Goal: Task Accomplishment & Management: Complete application form

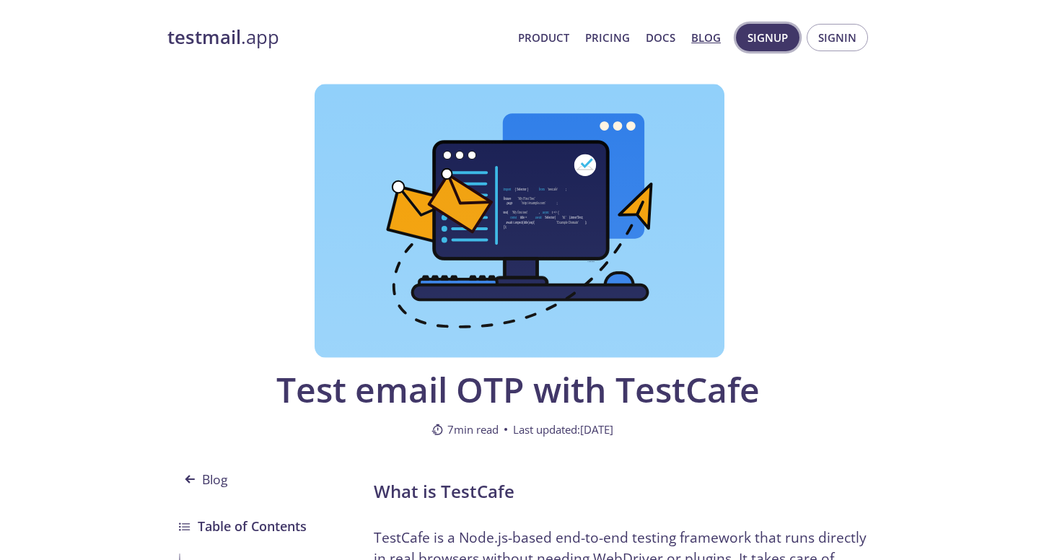
click at [774, 40] on span "Signup" at bounding box center [768, 37] width 40 height 19
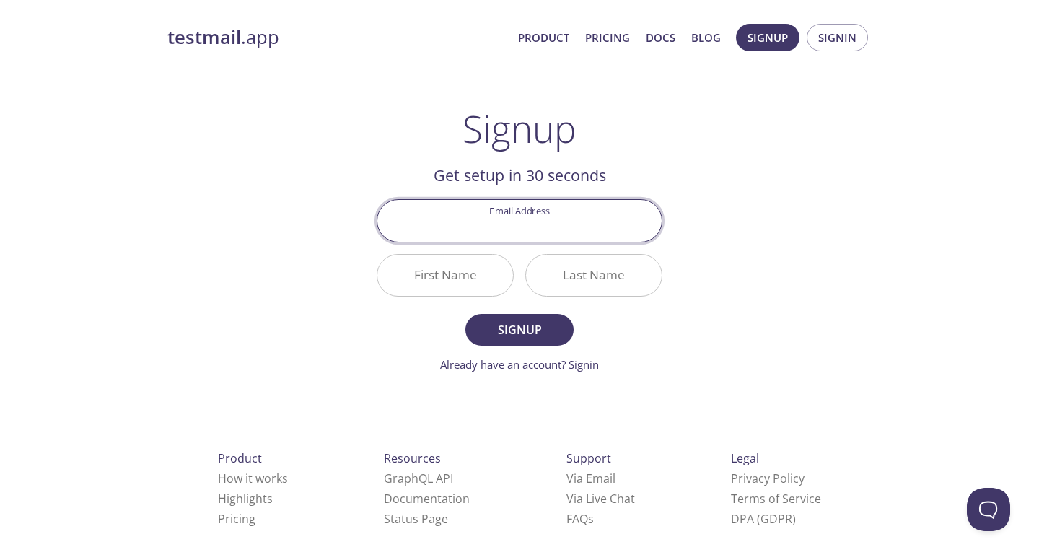
click at [576, 226] on input "Email Address" at bounding box center [519, 220] width 284 height 41
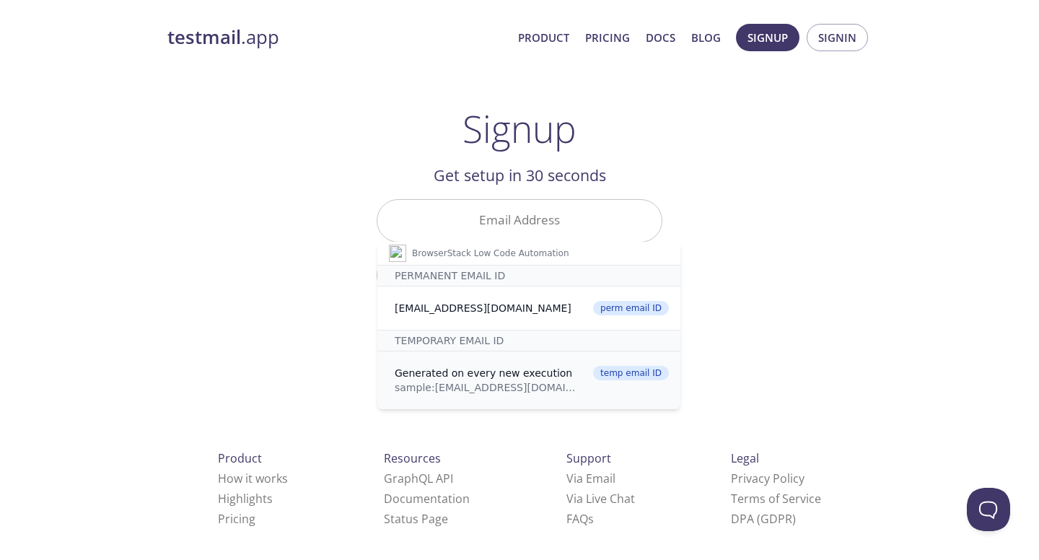
click at [469, 385] on div "sample: [EMAIL_ADDRESS][DOMAIN_NAME]" at bounding box center [487, 387] width 185 height 14
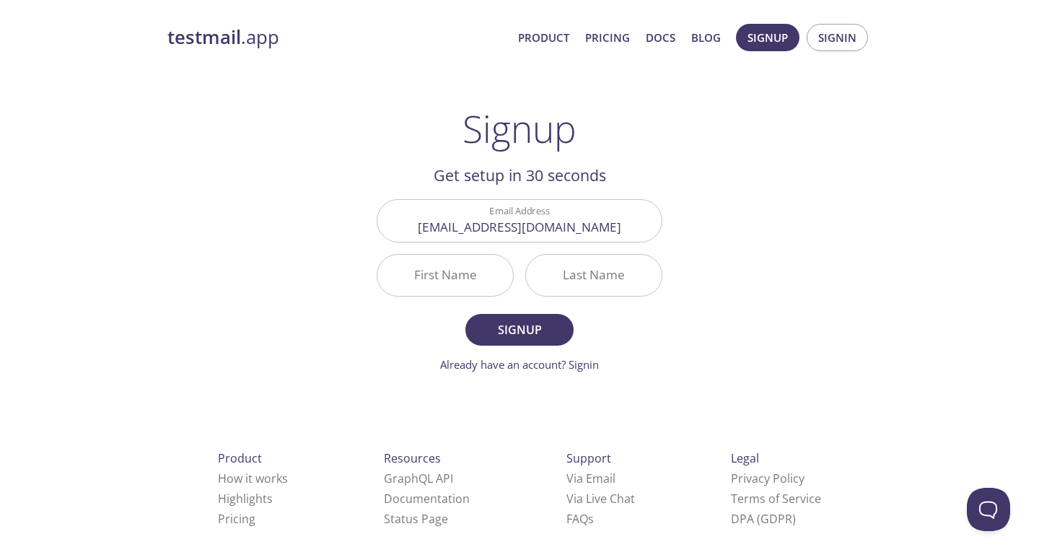
click at [455, 271] on input "First Name" at bounding box center [445, 275] width 136 height 41
type input "Bha"
click at [585, 281] on input "Last Name" at bounding box center [594, 275] width 136 height 41
type input "skar"
click at [552, 325] on span "Signup" at bounding box center [519, 330] width 76 height 20
